Goal: Transaction & Acquisition: Purchase product/service

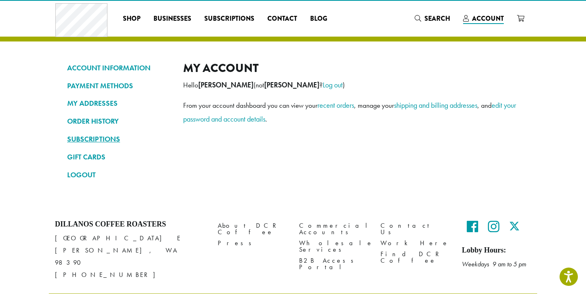
click at [96, 136] on link "SUBSCRIPTIONS" at bounding box center [119, 139] width 104 height 14
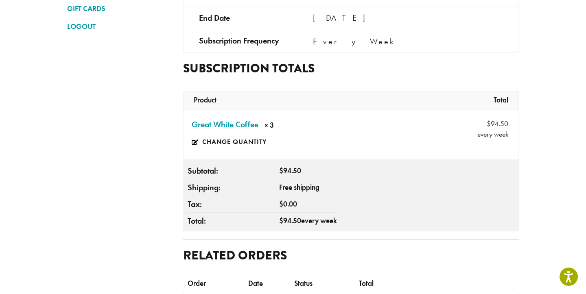
scroll to position [176, 0]
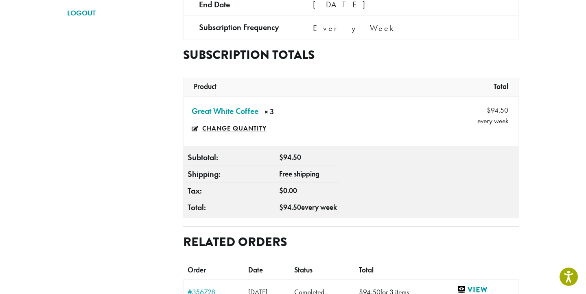
click at [240, 129] on link "Change quantity" at bounding box center [231, 128] width 79 height 19
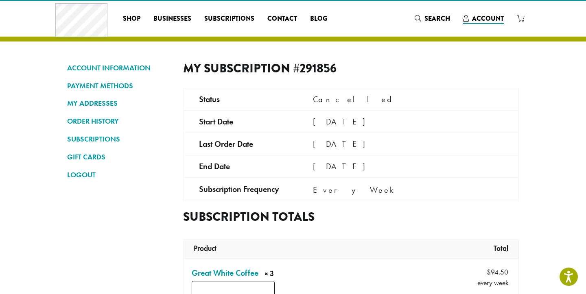
scroll to position [12, 0]
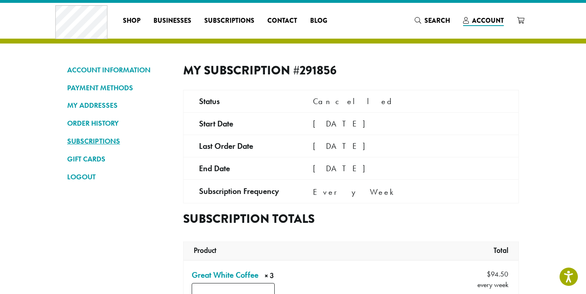
click at [81, 141] on link "SUBSCRIPTIONS" at bounding box center [119, 141] width 104 height 14
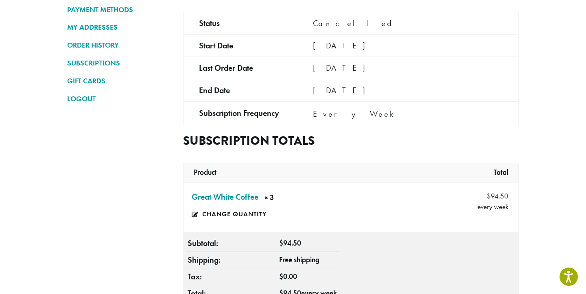
scroll to position [89, 0]
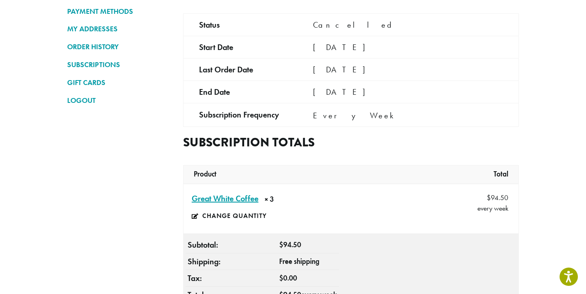
click at [238, 203] on link "Great White Coffee × 3" at bounding box center [225, 199] width 67 height 12
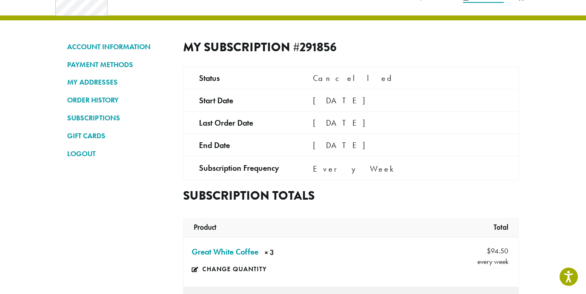
scroll to position [43, 0]
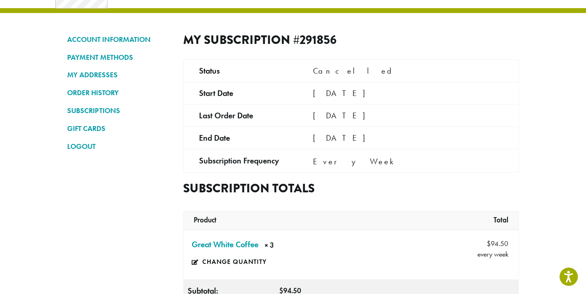
click at [372, 219] on tr "Product Total" at bounding box center [351, 221] width 335 height 18
click at [108, 109] on link "SUBSCRIPTIONS" at bounding box center [119, 111] width 104 height 14
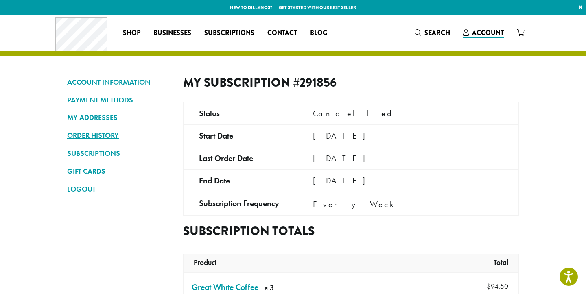
click at [96, 136] on link "ORDER HISTORY" at bounding box center [119, 136] width 104 height 14
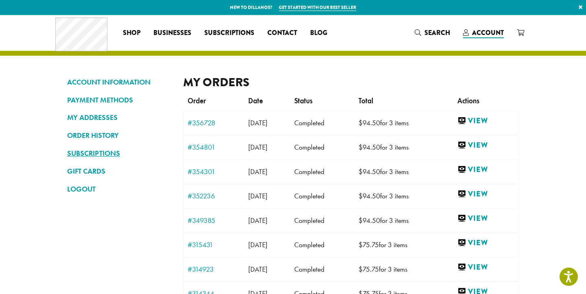
click at [101, 150] on link "SUBSCRIPTIONS" at bounding box center [119, 154] width 104 height 14
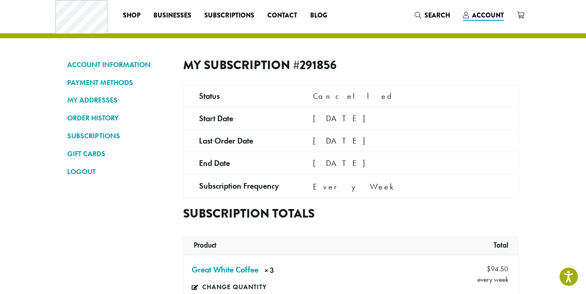
scroll to position [5, 0]
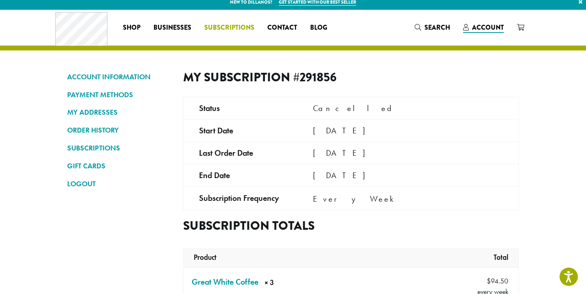
click at [227, 25] on span "Subscriptions" at bounding box center [229, 28] width 50 height 10
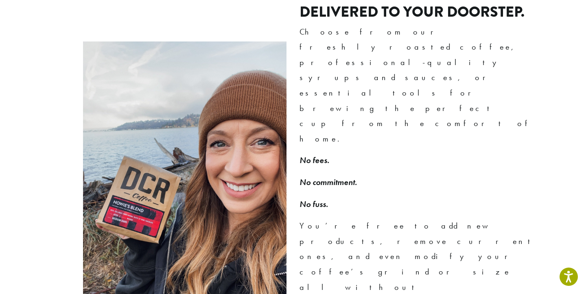
scroll to position [623, 0]
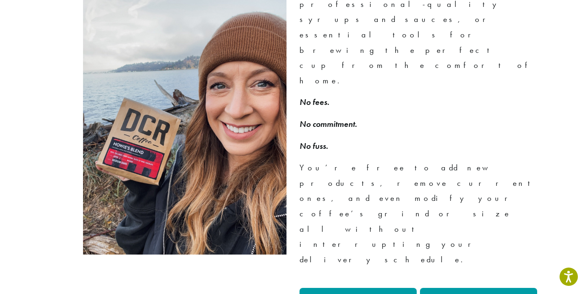
click at [479, 288] on link "Go To My Account" at bounding box center [478, 299] width 117 height 22
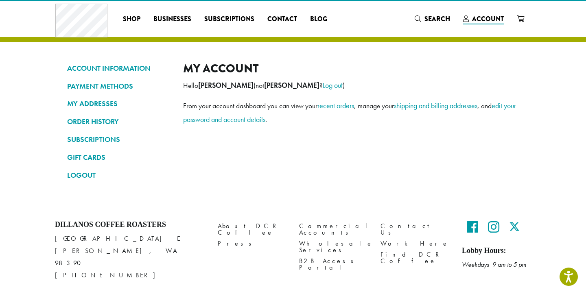
click at [113, 144] on ul "ACCOUNT INFORMATION PAYMENT METHODS MY ADDRESSES ORDER HISTORY SUBSCRIPTIONS GI…" at bounding box center [119, 121] width 104 height 121
click at [113, 138] on link "SUBSCRIPTIONS" at bounding box center [119, 140] width 104 height 14
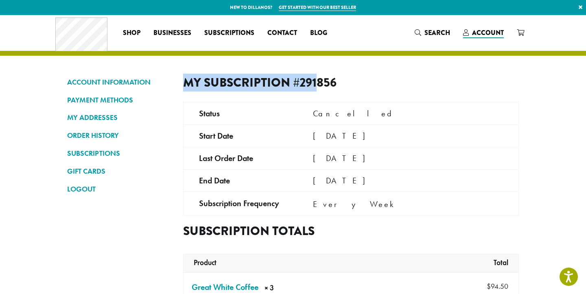
drag, startPoint x: 351, startPoint y: 74, endPoint x: 328, endPoint y: 77, distance: 22.6
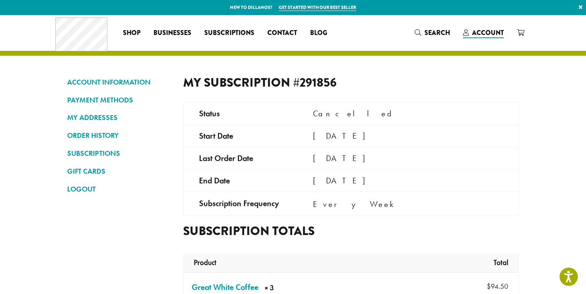
click at [328, 77] on h2 "My Subscription #291856" at bounding box center [263, 82] width 161 height 15
drag, startPoint x: 341, startPoint y: 79, endPoint x: 295, endPoint y: 80, distance: 46.0
click at [295, 80] on h2 "My Subscription #291856" at bounding box center [263, 82] width 161 height 15
copy h2 "#291856"
click at [488, 35] on span "Account" at bounding box center [488, 32] width 32 height 9
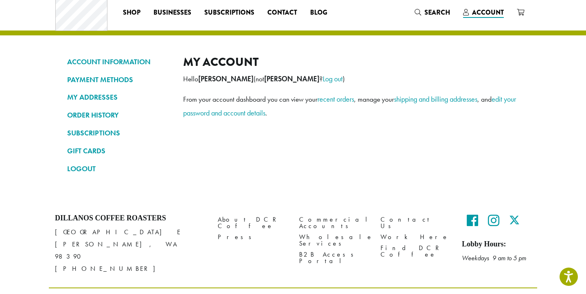
scroll to position [18, 0]
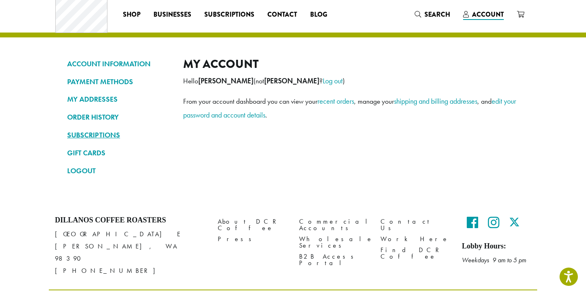
click at [88, 133] on link "SUBSCRIPTIONS" at bounding box center [119, 135] width 104 height 14
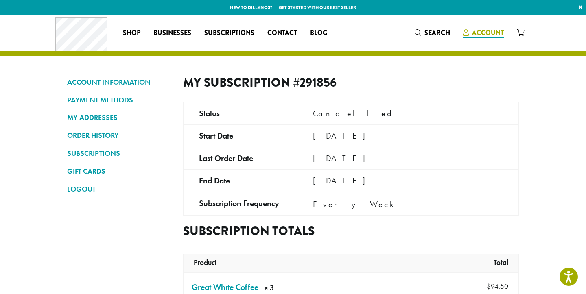
click at [492, 33] on span "Account" at bounding box center [488, 32] width 32 height 9
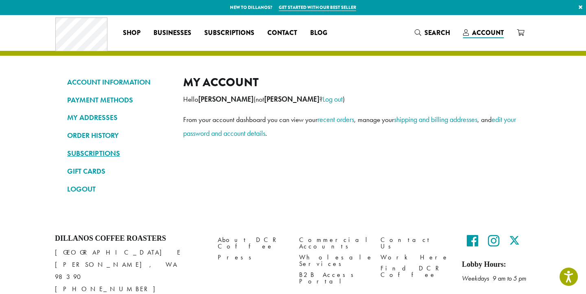
click at [110, 153] on link "SUBSCRIPTIONS" at bounding box center [119, 154] width 104 height 14
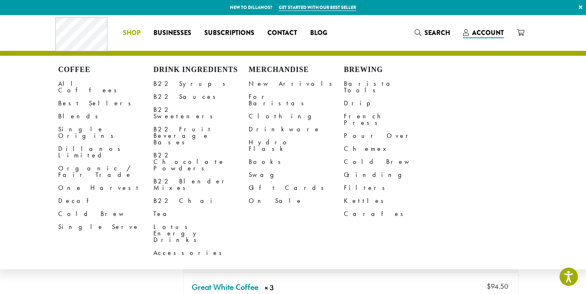
click at [133, 33] on li "Coffee All Coffees Best Sellers Blends Single Origins Dillanos Limited Organic …" at bounding box center [131, 32] width 31 height 13
click at [70, 80] on link "All Coffees" at bounding box center [105, 87] width 95 height 20
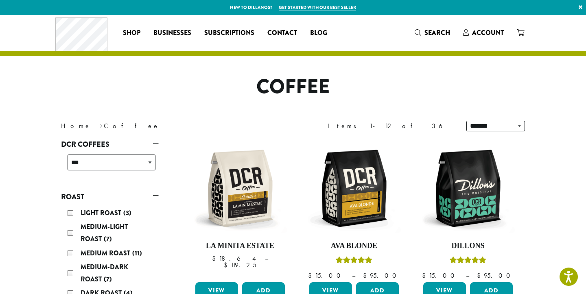
scroll to position [445, 0]
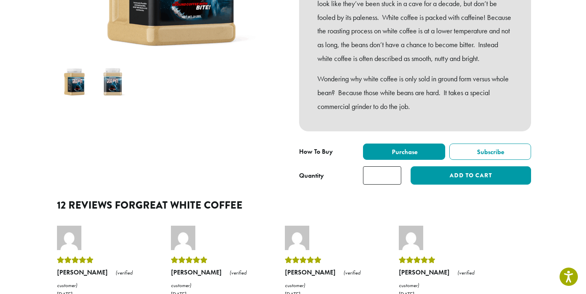
scroll to position [232, 0]
click at [483, 156] on span "Subscribe" at bounding box center [490, 152] width 28 height 9
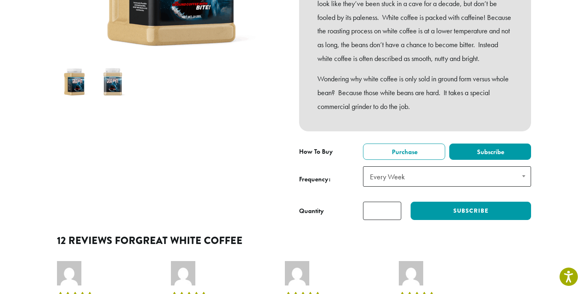
click at [461, 180] on span "Every Week" at bounding box center [447, 176] width 168 height 20
type input "*"
click at [395, 218] on input "*" at bounding box center [382, 211] width 38 height 18
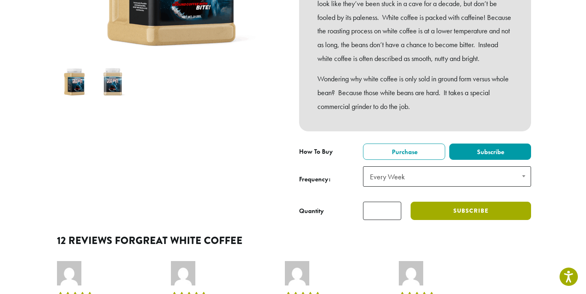
click at [449, 220] on button "Subscribe" at bounding box center [471, 211] width 120 height 18
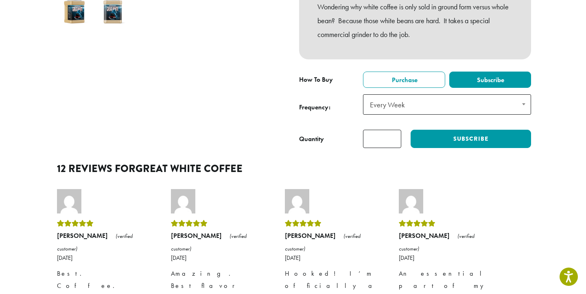
scroll to position [365, 0]
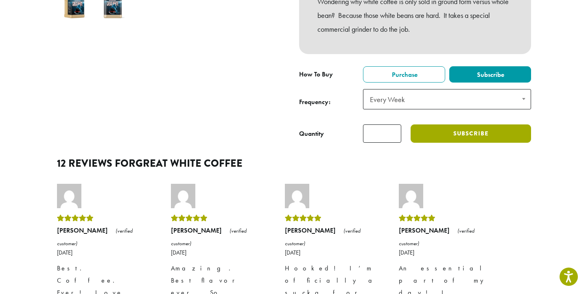
click at [457, 135] on button "Subscribe" at bounding box center [471, 134] width 120 height 18
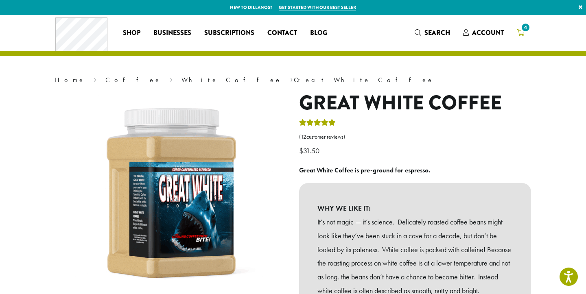
click at [521, 28] on span "4" at bounding box center [525, 27] width 11 height 11
